Goal: Task Accomplishment & Management: Complete application form

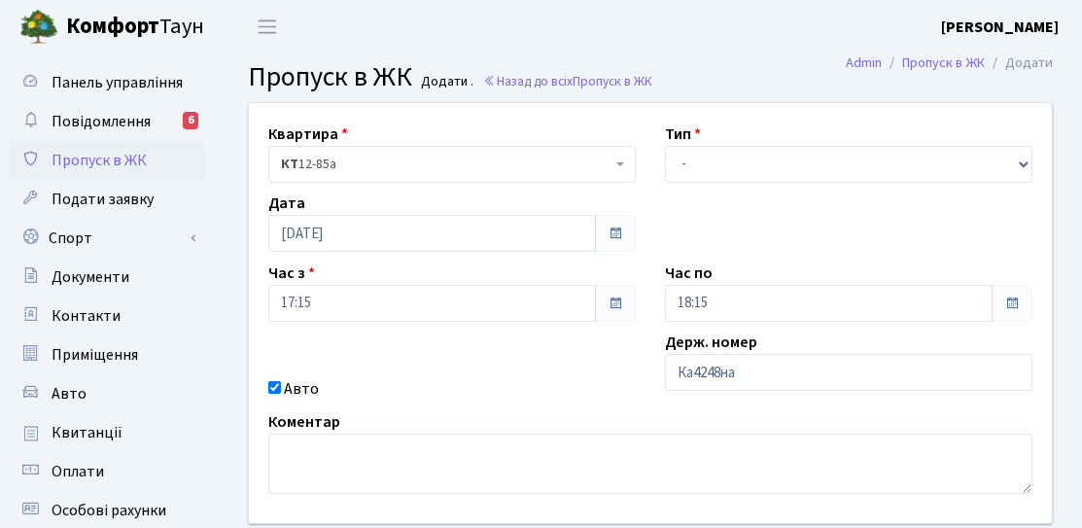
type input "Ка4248на"
click at [721, 184] on div "Квартира <b>КТ</b>&nbsp;&nbsp;&nbsp;&nbsp;12-85а КТ 12-85а Тип - Доставка Таксі…" at bounding box center [650, 313] width 832 height 420
click at [724, 170] on select "- Доставка Таксі Гості Сервіс" at bounding box center [848, 164] width 367 height 37
select select "3"
click at [665, 146] on select "- Доставка Таксі Гості Сервіс" at bounding box center [848, 164] width 367 height 37
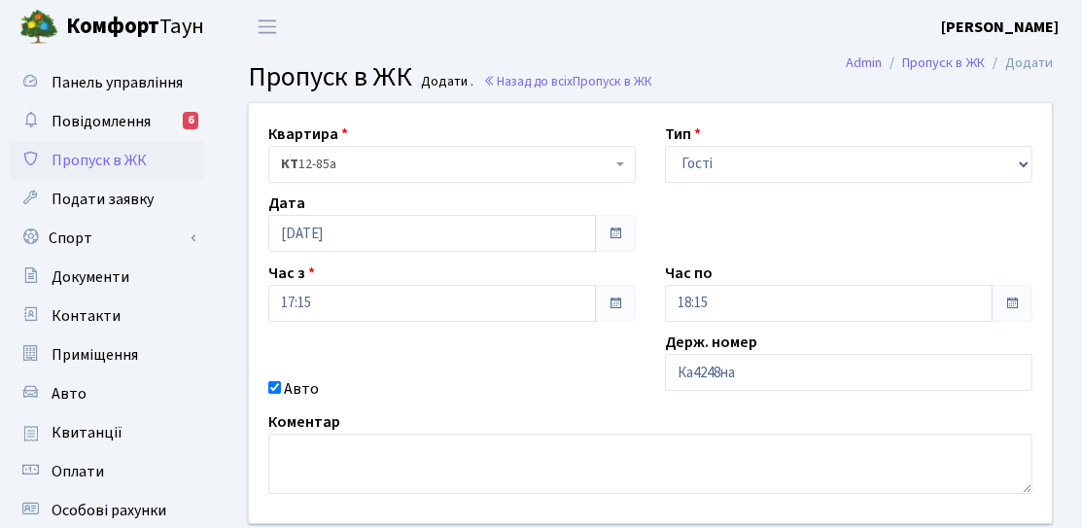
click at [706, 240] on div "Квартира <b>КТ</b>&nbsp;&nbsp;&nbsp;&nbsp;12-85а КТ 12-85а Тип - Доставка Таксі…" at bounding box center [650, 313] width 832 height 420
click at [534, 299] on input "17:15" at bounding box center [432, 303] width 328 height 37
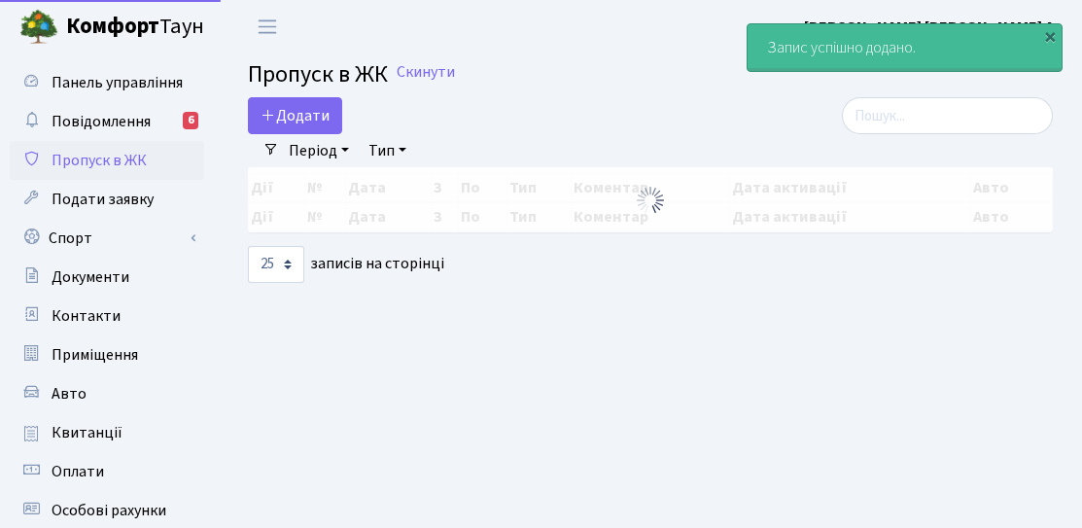
select select "25"
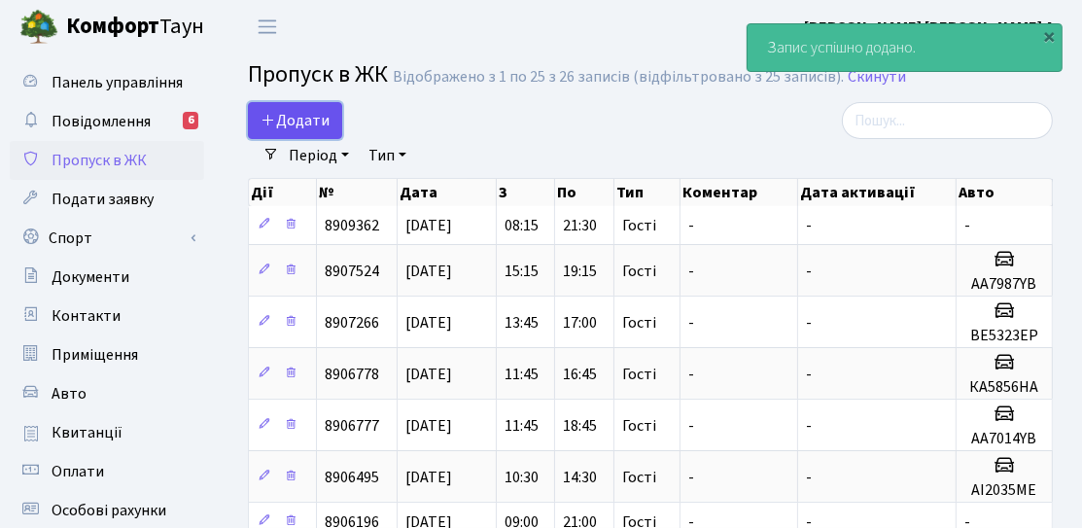
click at [311, 124] on span "Додати" at bounding box center [294, 120] width 69 height 21
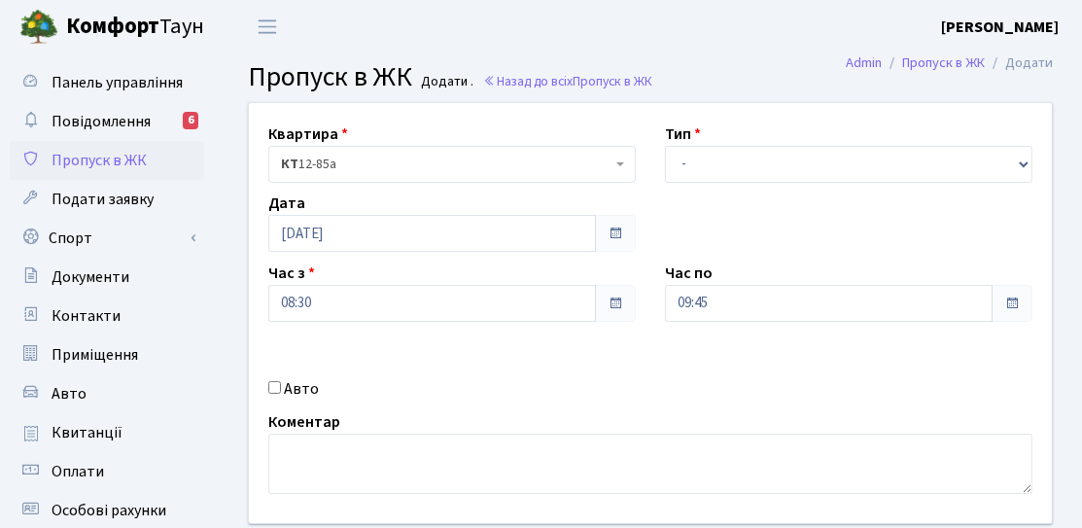
click at [293, 391] on label "Авто" at bounding box center [301, 388] width 35 height 23
click at [281, 391] on input "Авто" at bounding box center [274, 387] width 13 height 13
checkbox input "true"
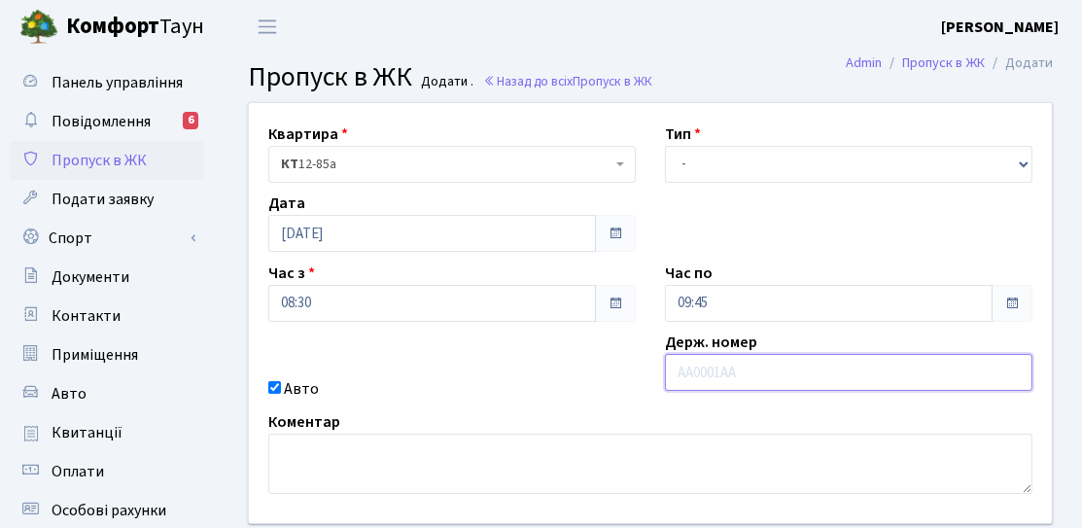
paste input "Ка4248на"
type input "Ка4248на"
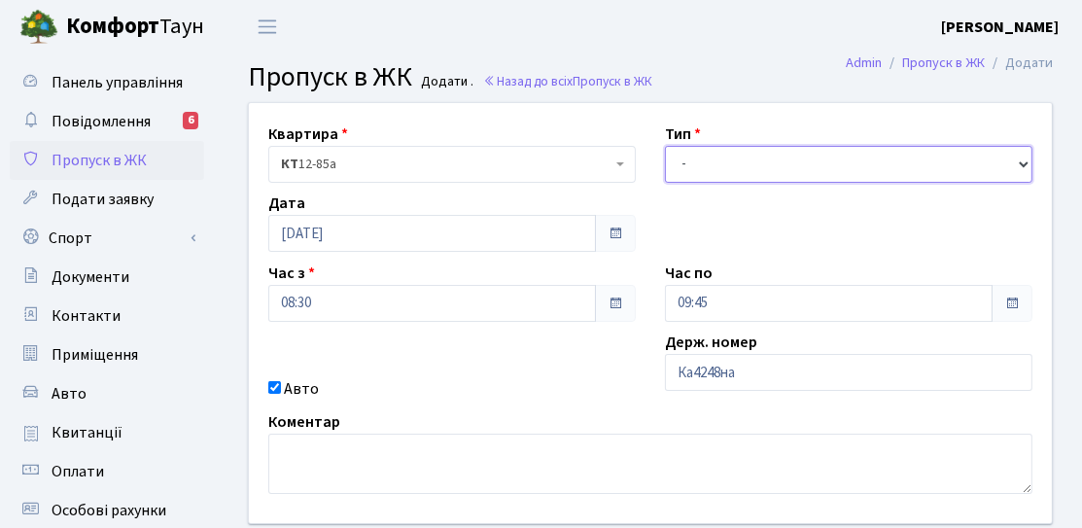
click at [698, 165] on select "- Доставка Таксі Гості Сервіс" at bounding box center [848, 164] width 367 height 37
select select "3"
click at [665, 146] on select "- Доставка Таксі Гості Сервіс" at bounding box center [848, 164] width 367 height 37
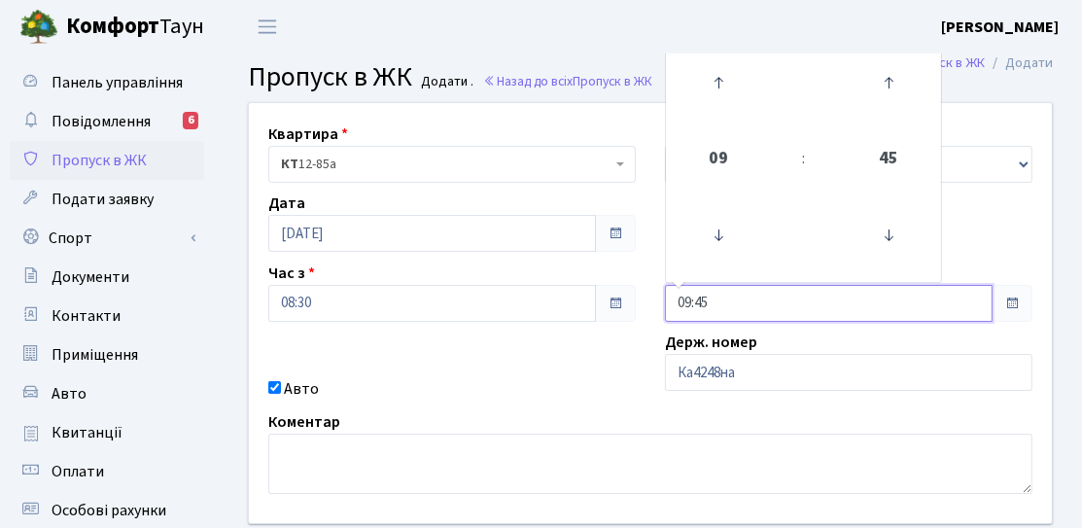
click at [703, 300] on input "09:45" at bounding box center [829, 303] width 328 height 37
click at [704, 48] on header "[PERSON_NAME] [PERSON_NAME] Мій обліковий запис Вийти" at bounding box center [541, 26] width 1082 height 53
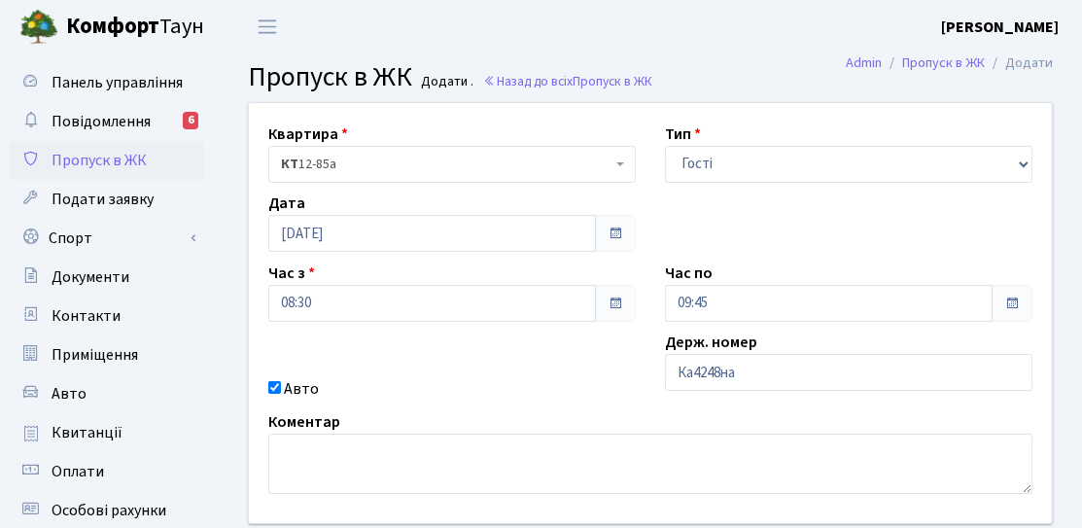
click at [725, 85] on h3 "Пропуск в ЖК Додати . Назад до всіх Пропуск в ЖК" at bounding box center [650, 77] width 805 height 33
click at [697, 303] on input "09:45" at bounding box center [829, 303] width 328 height 37
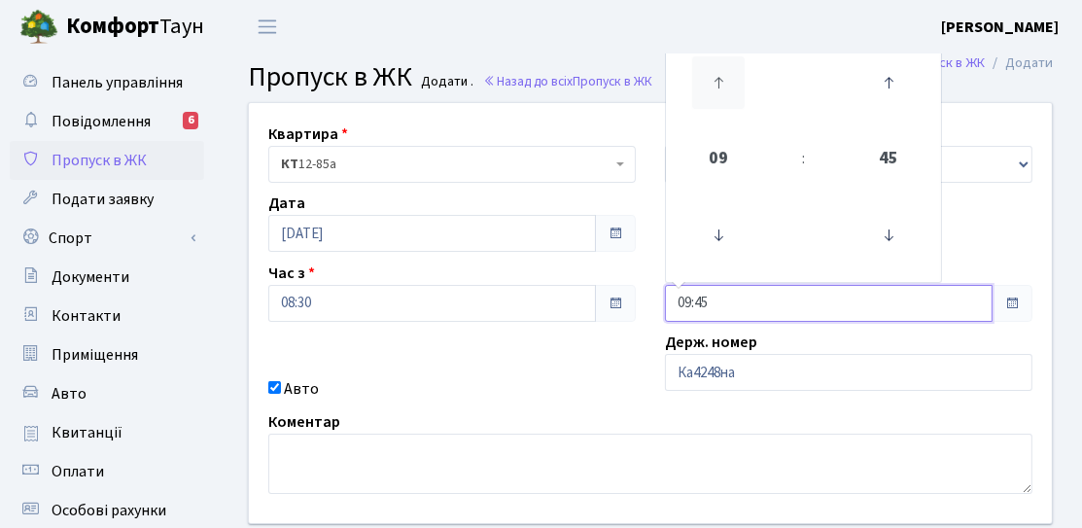
click at [718, 87] on icon at bounding box center [718, 82] width 52 height 52
type input "13:45"
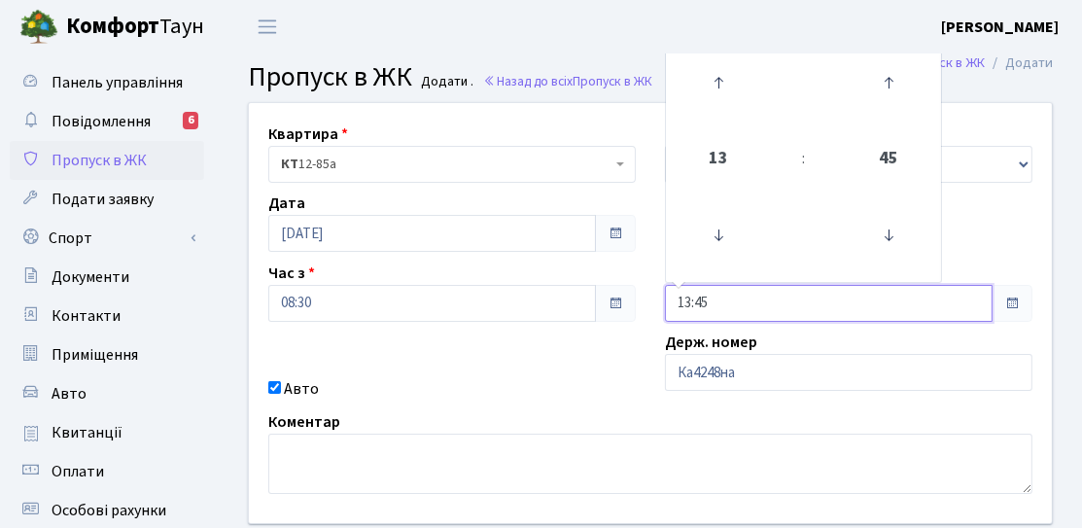
scroll to position [194, 0]
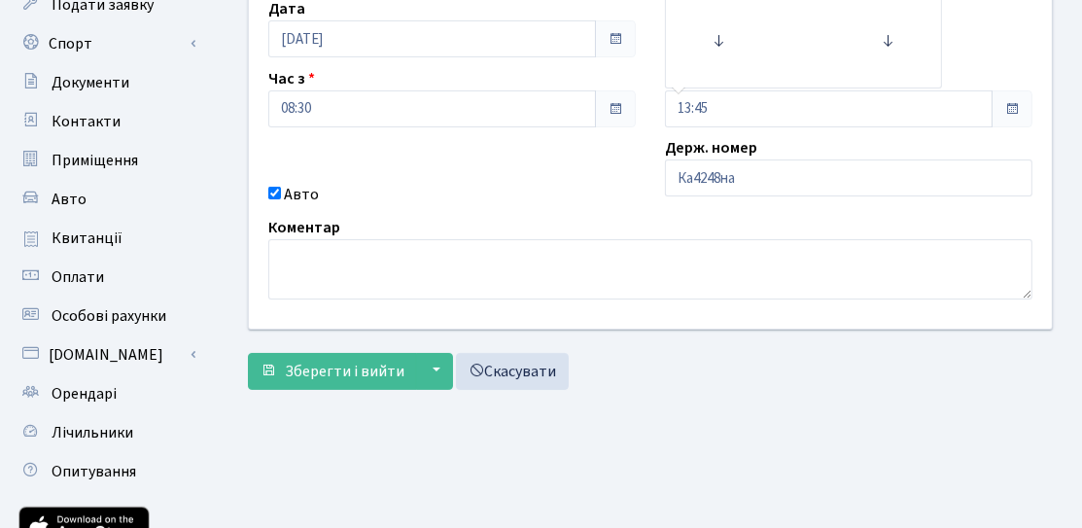
click at [386, 349] on form "Квартира <b>КТ</b>&nbsp;&nbsp;&nbsp;&nbsp;12-85а КТ 12-85а Тип - Доставка Таксі…" at bounding box center [650, 149] width 805 height 482
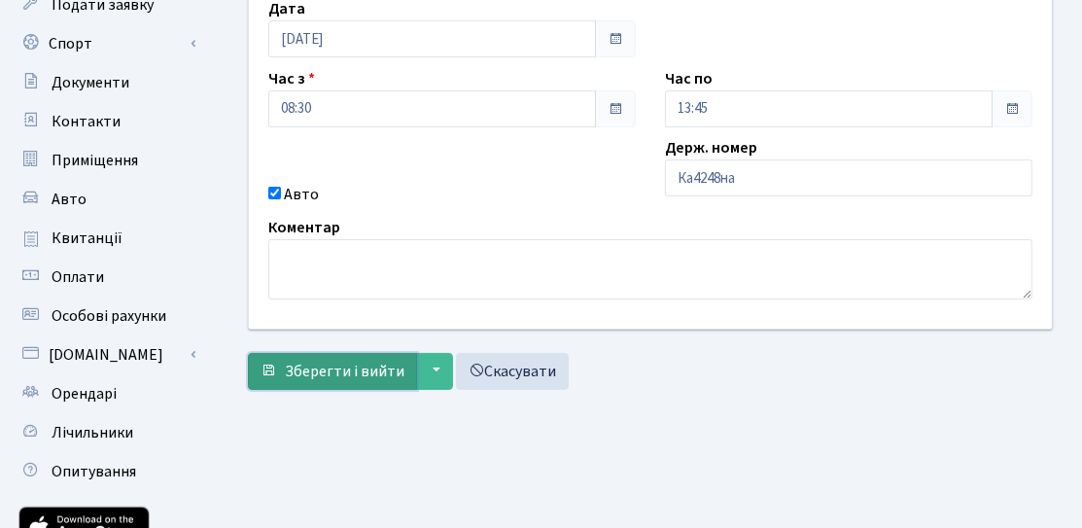
click at [396, 374] on span "Зберегти і вийти" at bounding box center [345, 371] width 120 height 21
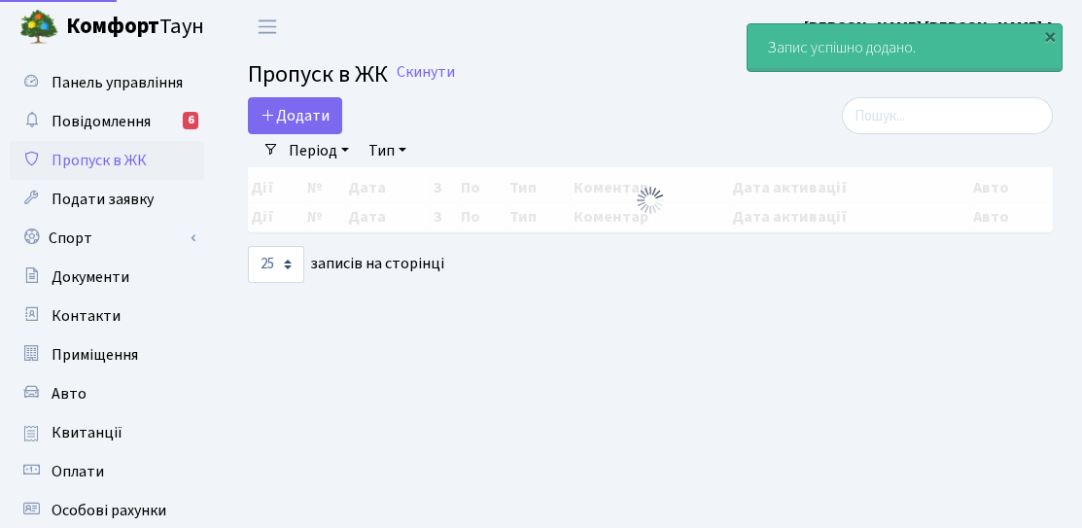
select select "25"
